Goal: Communication & Community: Answer question/provide support

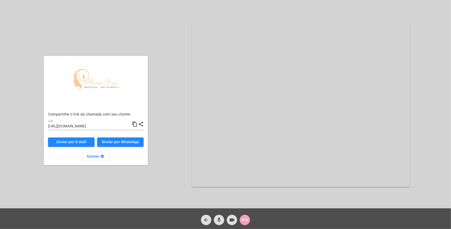
click at [244, 219] on mat-icon "call_end" at bounding box center [245, 220] width 6 height 6
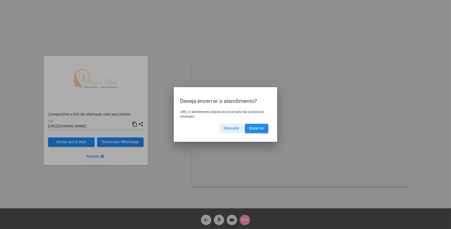
click at [256, 127] on span "Encerrar" at bounding box center [256, 129] width 15 height 4
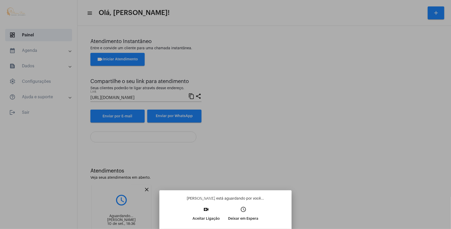
click at [212, 214] on button "video_call Aceitar Ligação" at bounding box center [207, 216] width 36 height 22
